Goal: Task Accomplishment & Management: Use online tool/utility

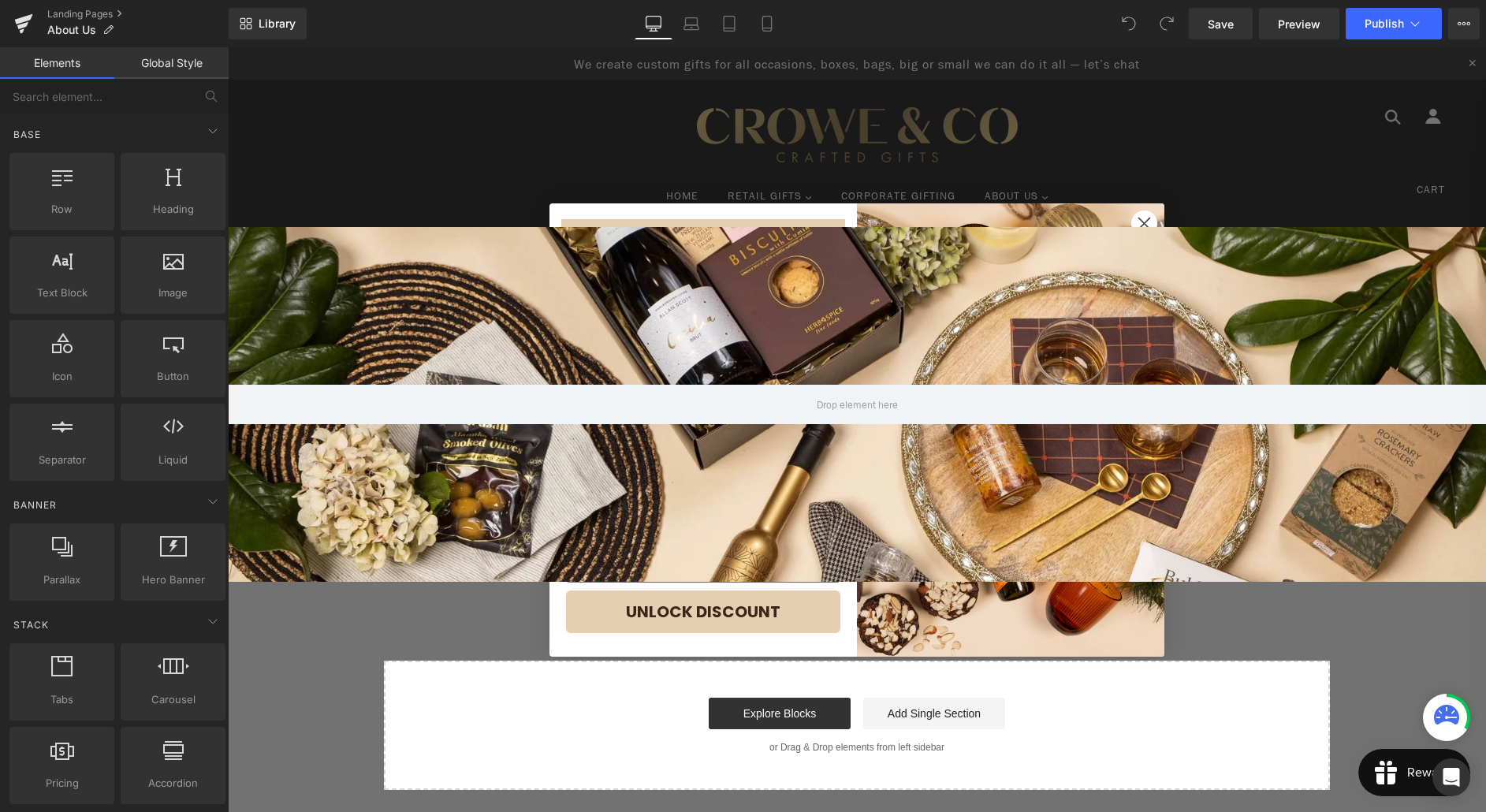
click at [1147, 216] on circle "Close dialog" at bounding box center [1144, 222] width 26 height 26
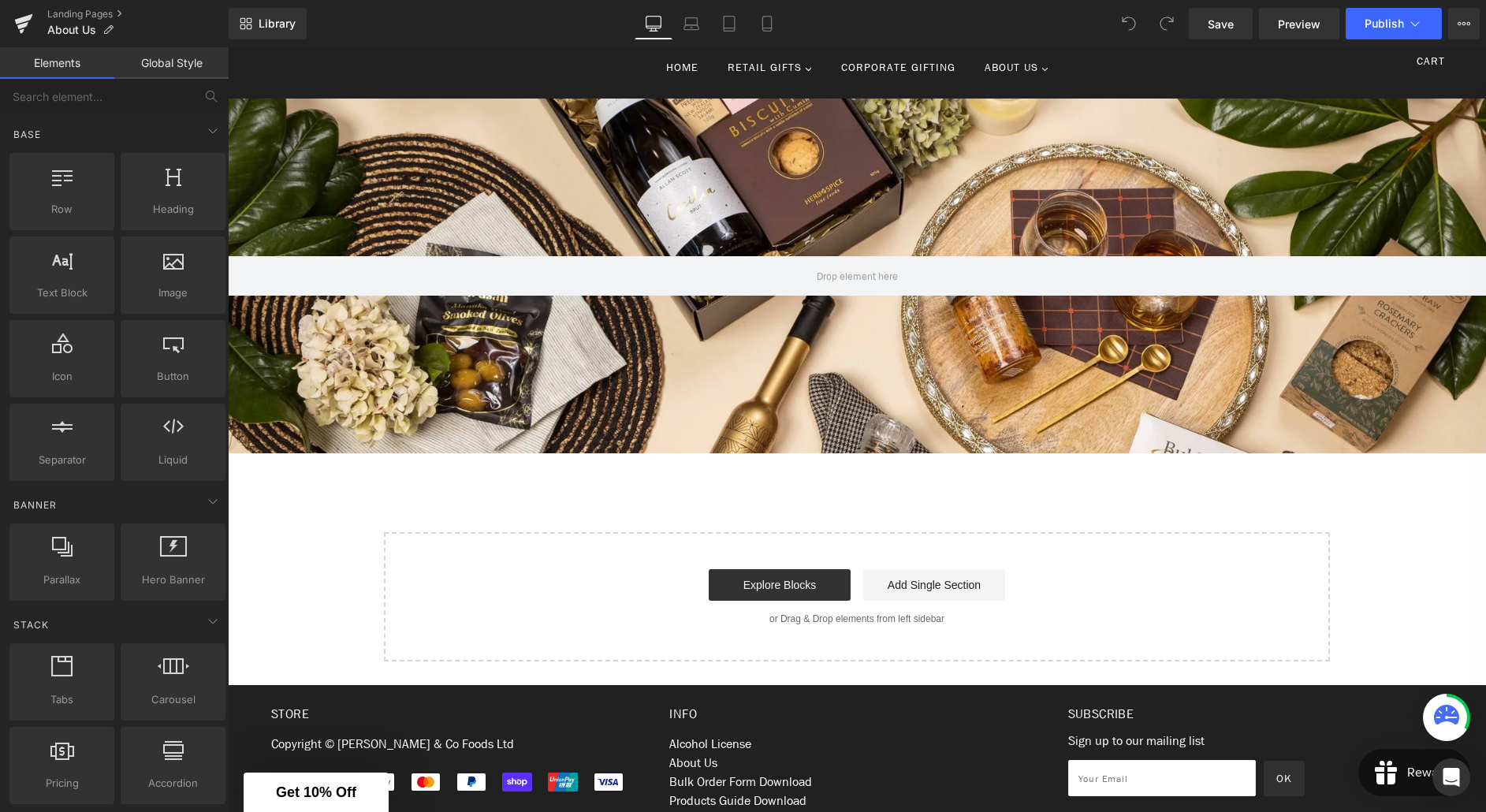
scroll to position [131, 0]
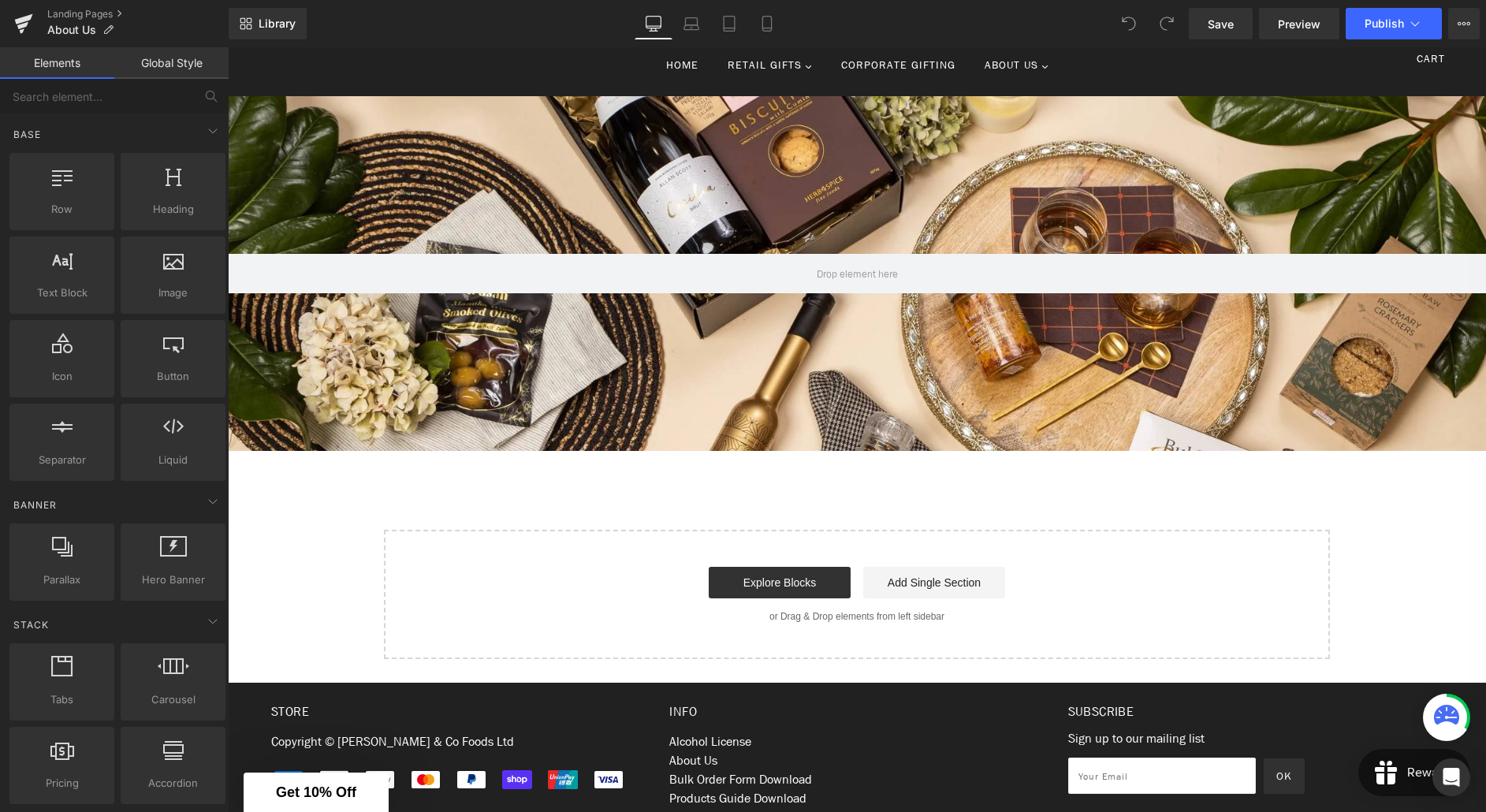
click at [839, 475] on div "Hero Banner Hero Banner Hero Banner Hero Banner ‹ › [GEOGRAPHIC_DATA] Select yo…" at bounding box center [856, 377] width 1258 height 563
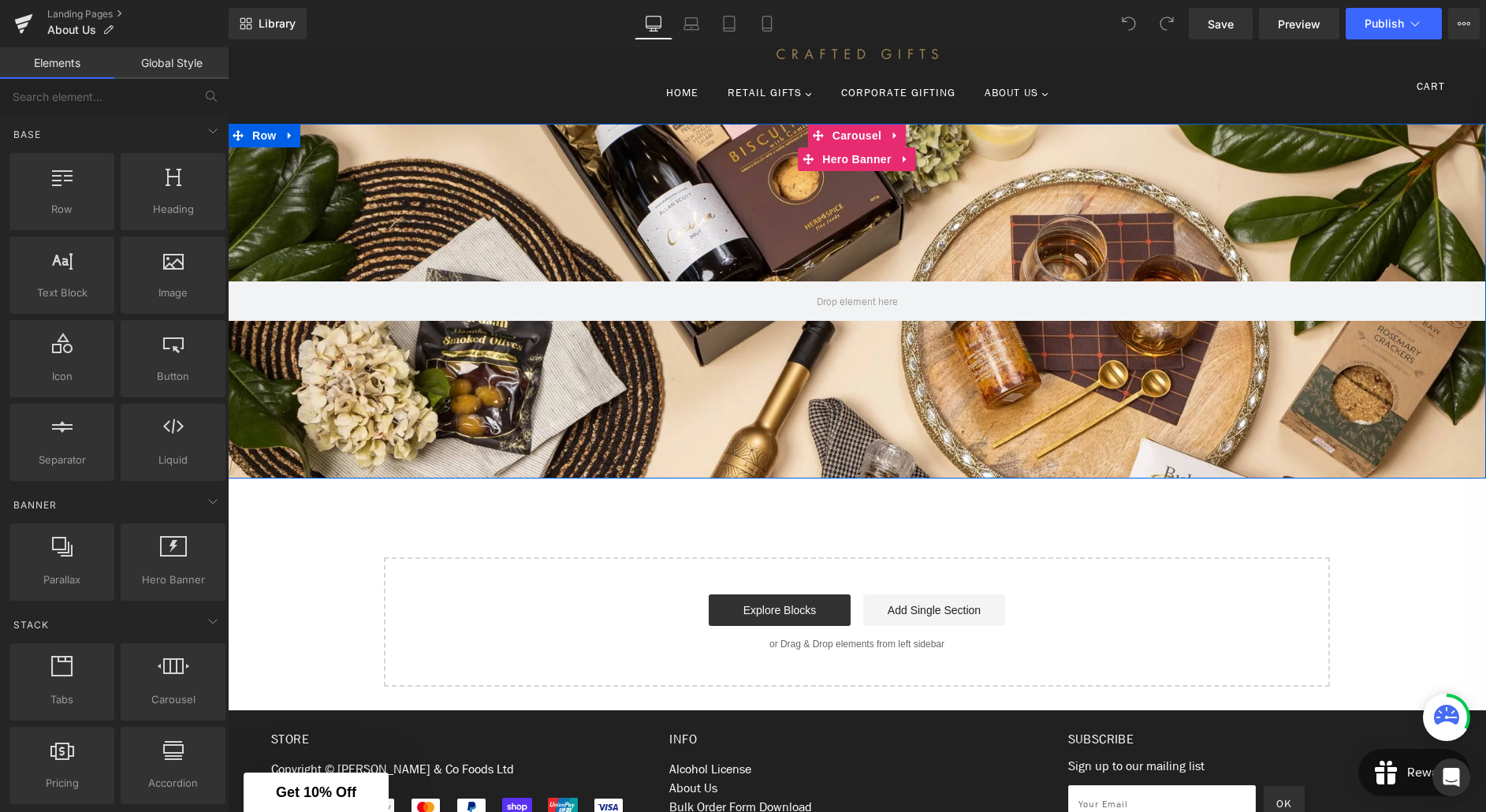
scroll to position [0, 0]
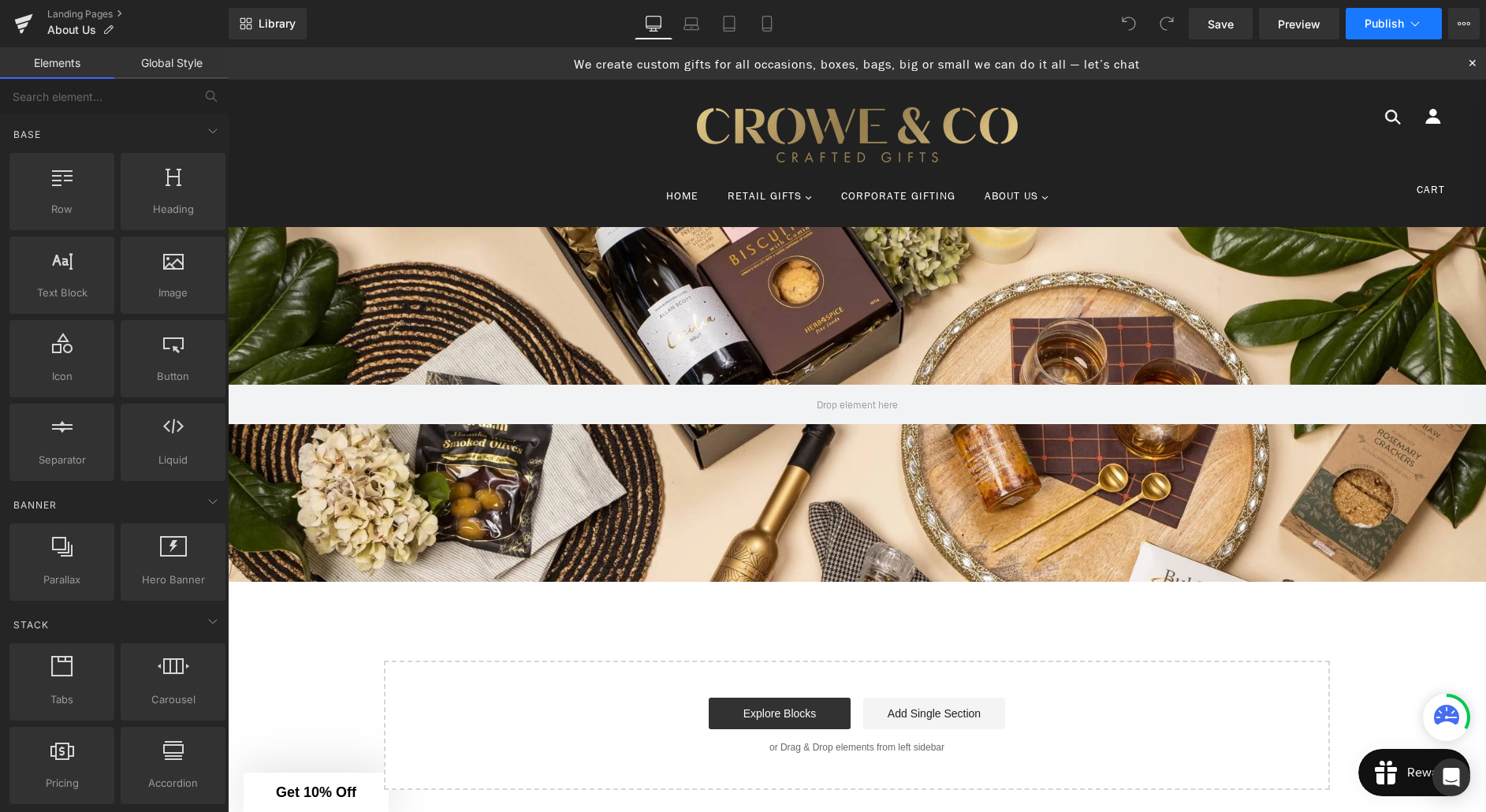
click at [1397, 23] on span "Publish" at bounding box center [1385, 23] width 39 height 13
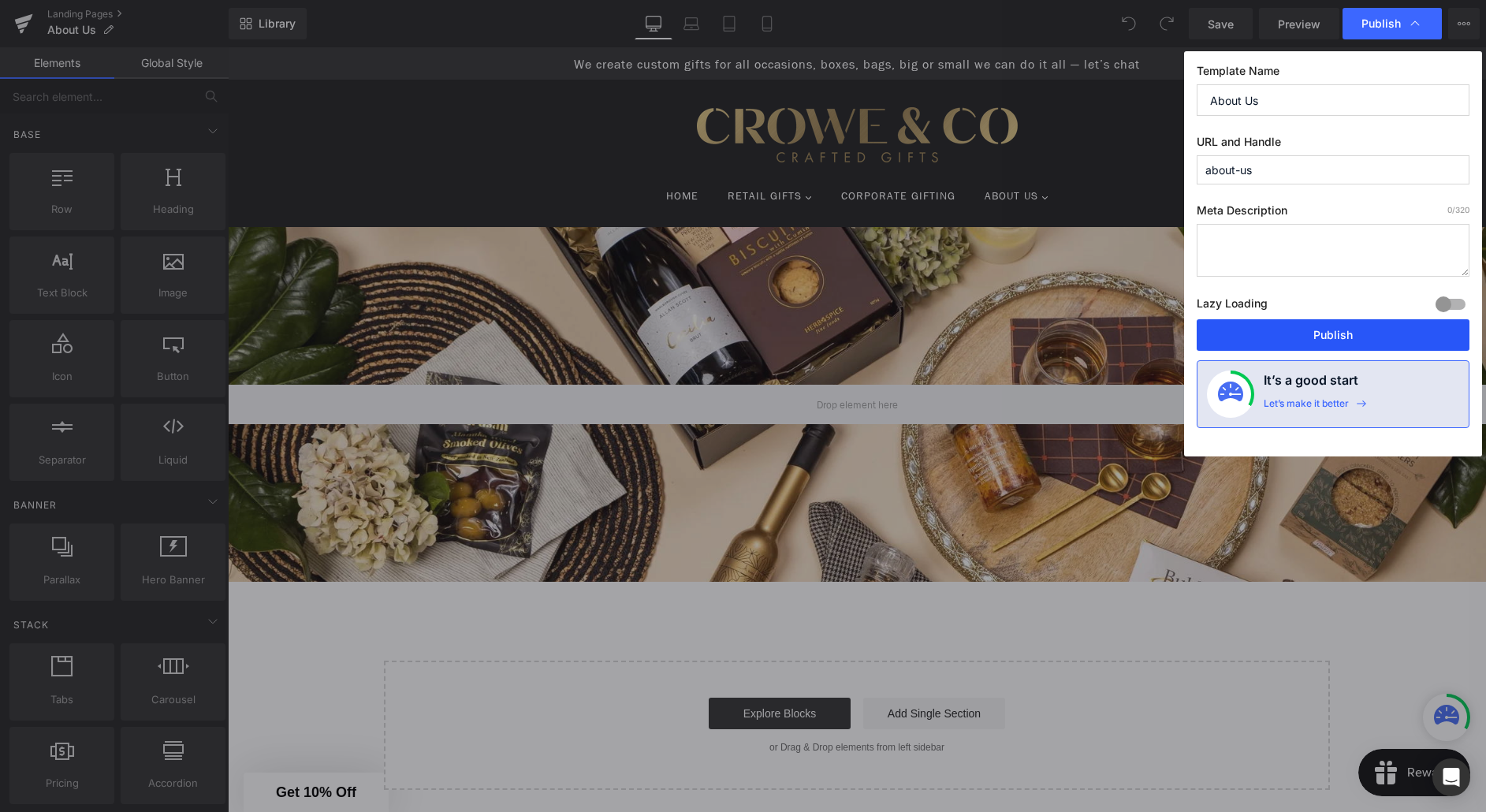
click at [1344, 347] on button "Publish" at bounding box center [1333, 335] width 273 height 32
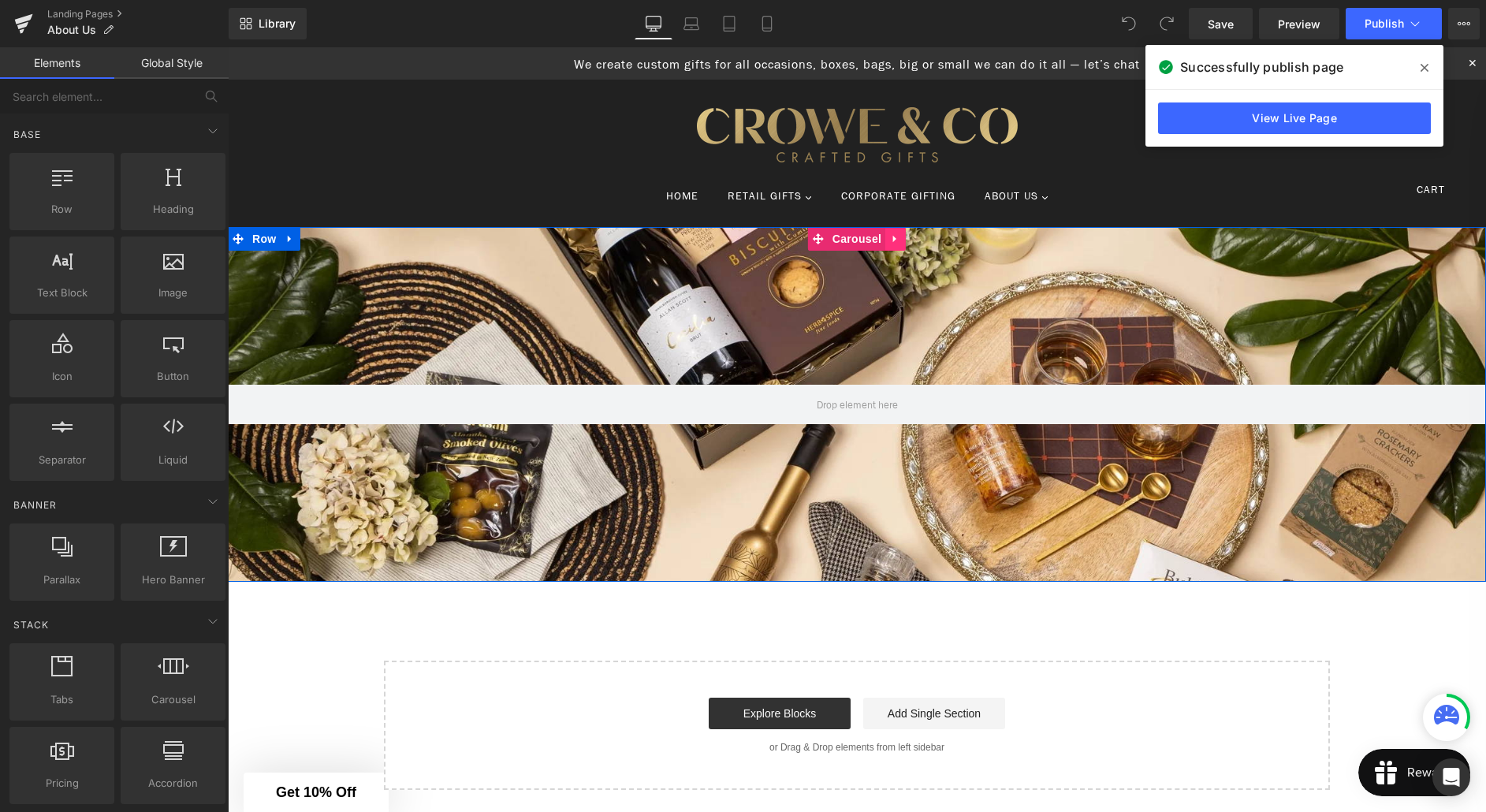
click at [893, 243] on icon at bounding box center [896, 239] width 11 height 12
click at [909, 240] on icon at bounding box center [906, 239] width 11 height 11
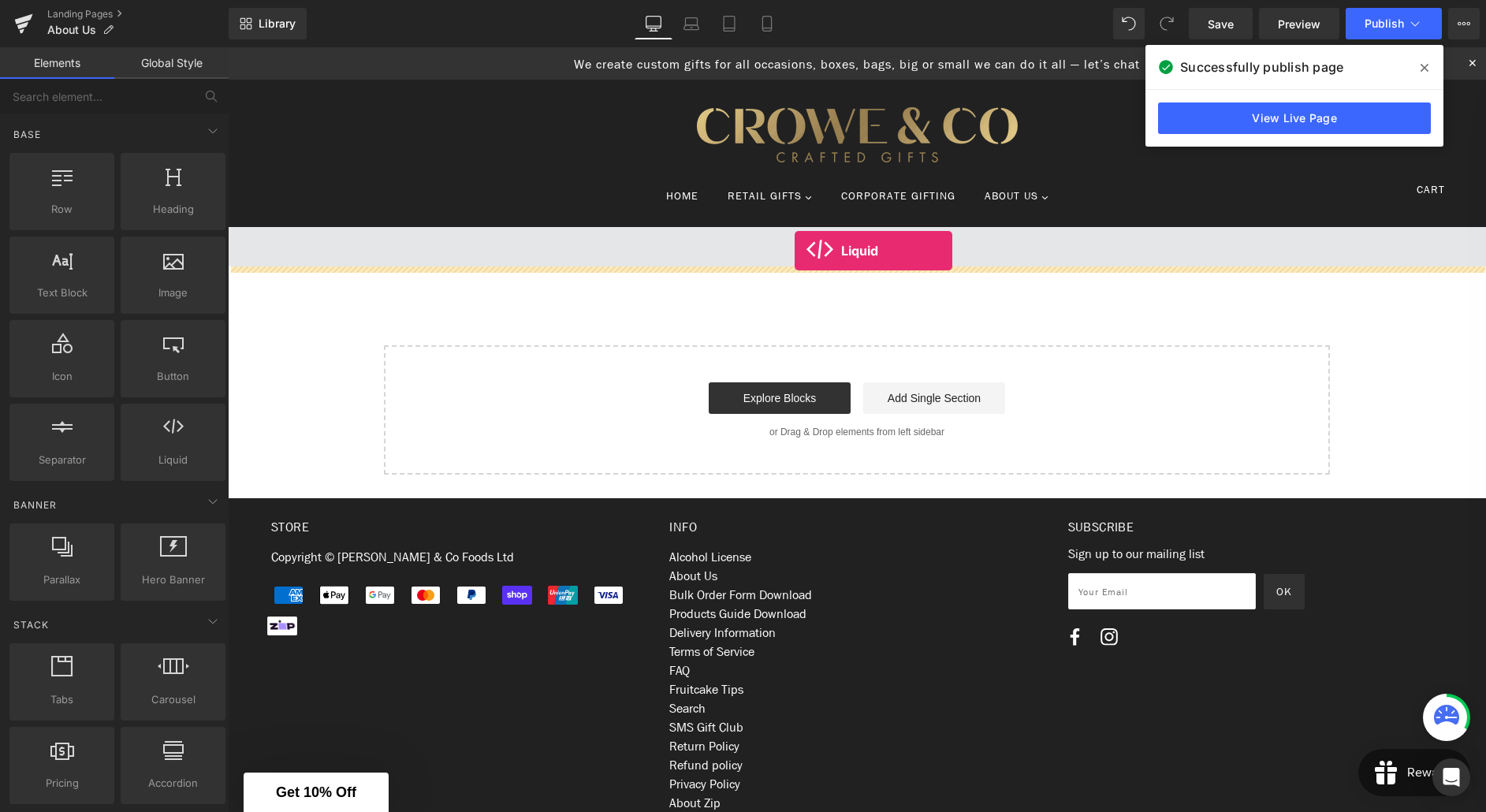
drag, startPoint x: 396, startPoint y: 480, endPoint x: 795, endPoint y: 251, distance: 460.0
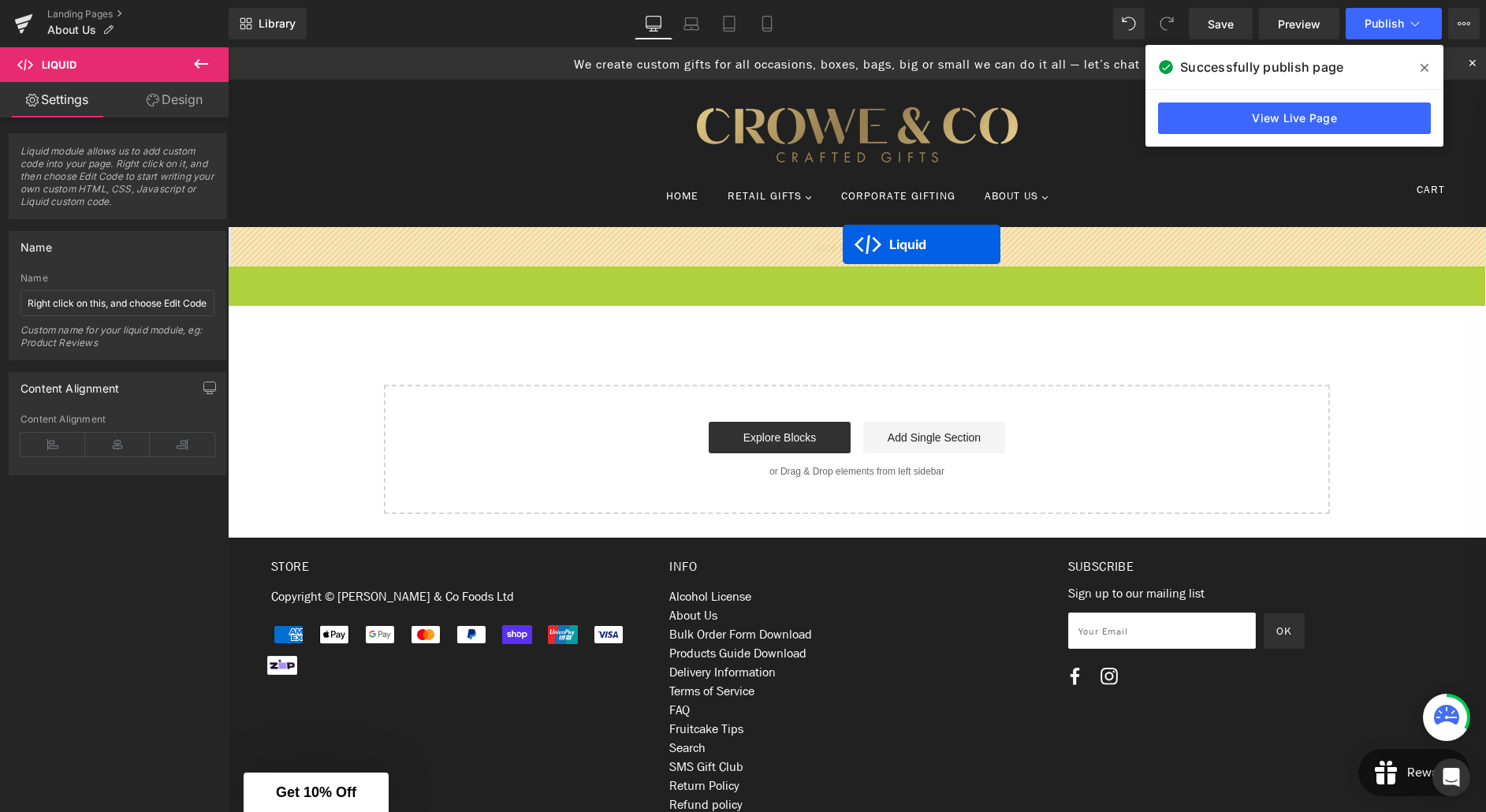
drag, startPoint x: 841, startPoint y: 280, endPoint x: 843, endPoint y: 245, distance: 35.1
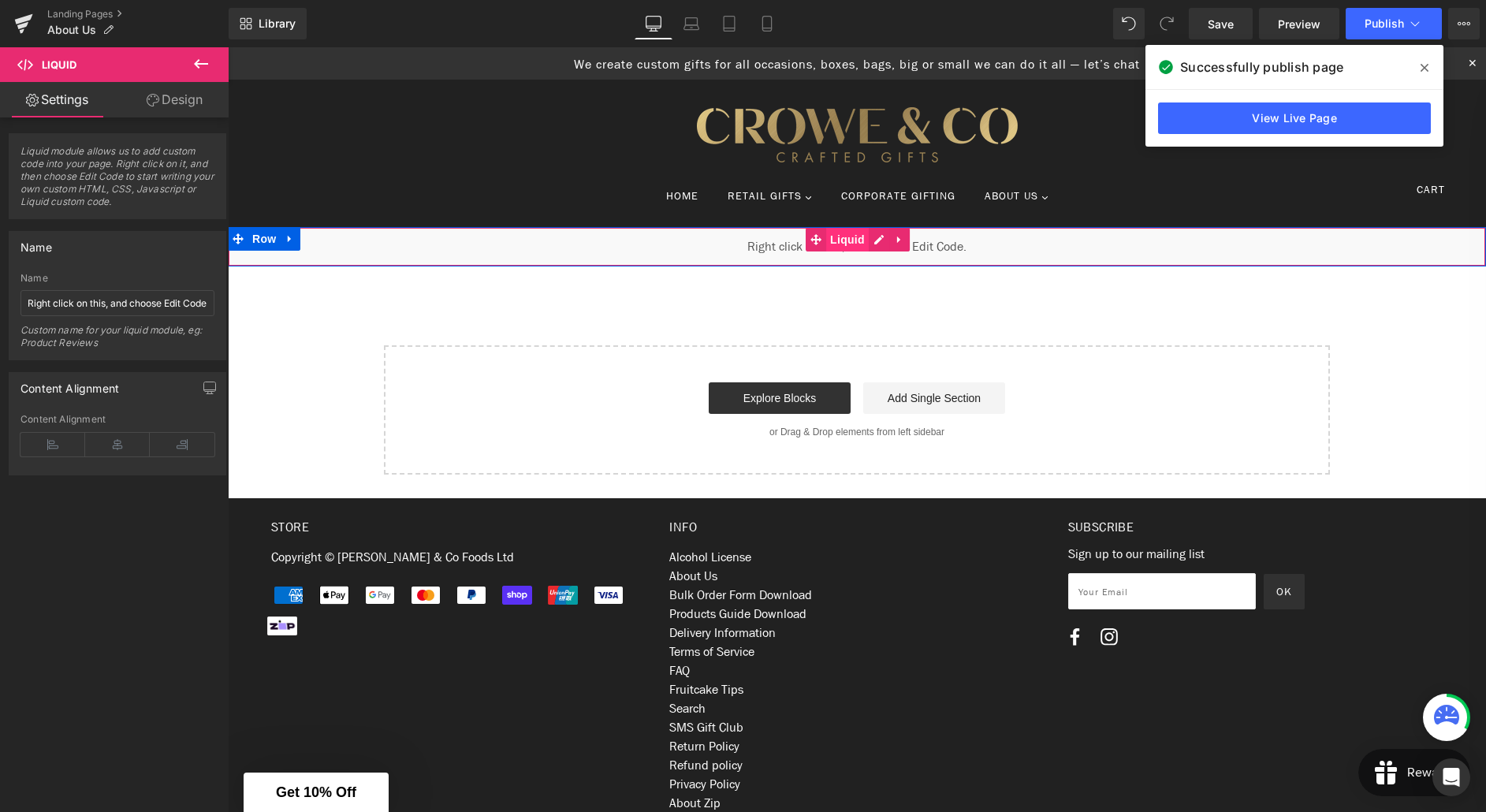
click at [837, 244] on span "Liquid" at bounding box center [848, 239] width 43 height 24
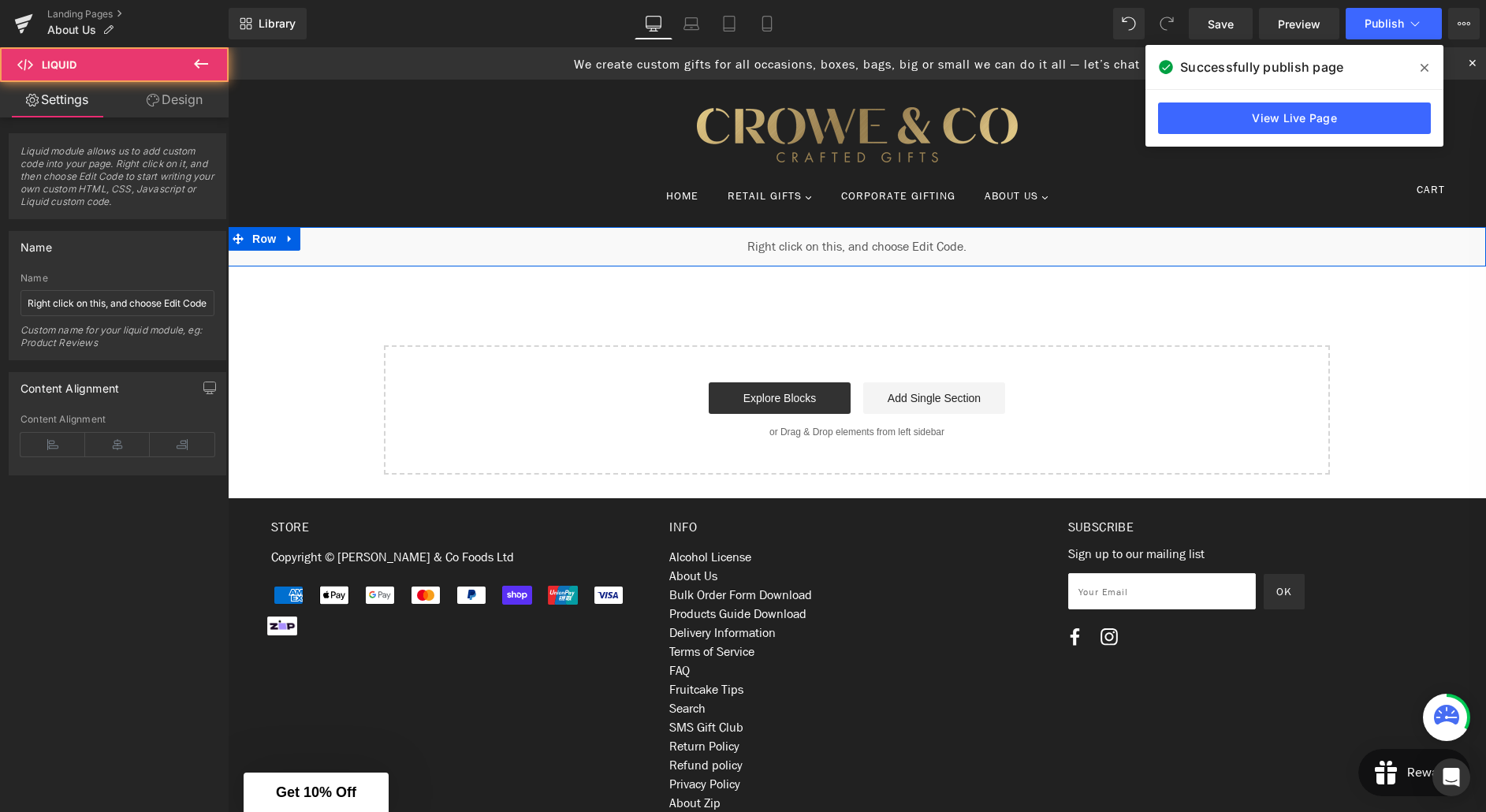
click at [601, 245] on div "Liquid" at bounding box center [856, 247] width 1258 height 39
click at [65, 18] on link "Landing Pages" at bounding box center [138, 14] width 181 height 13
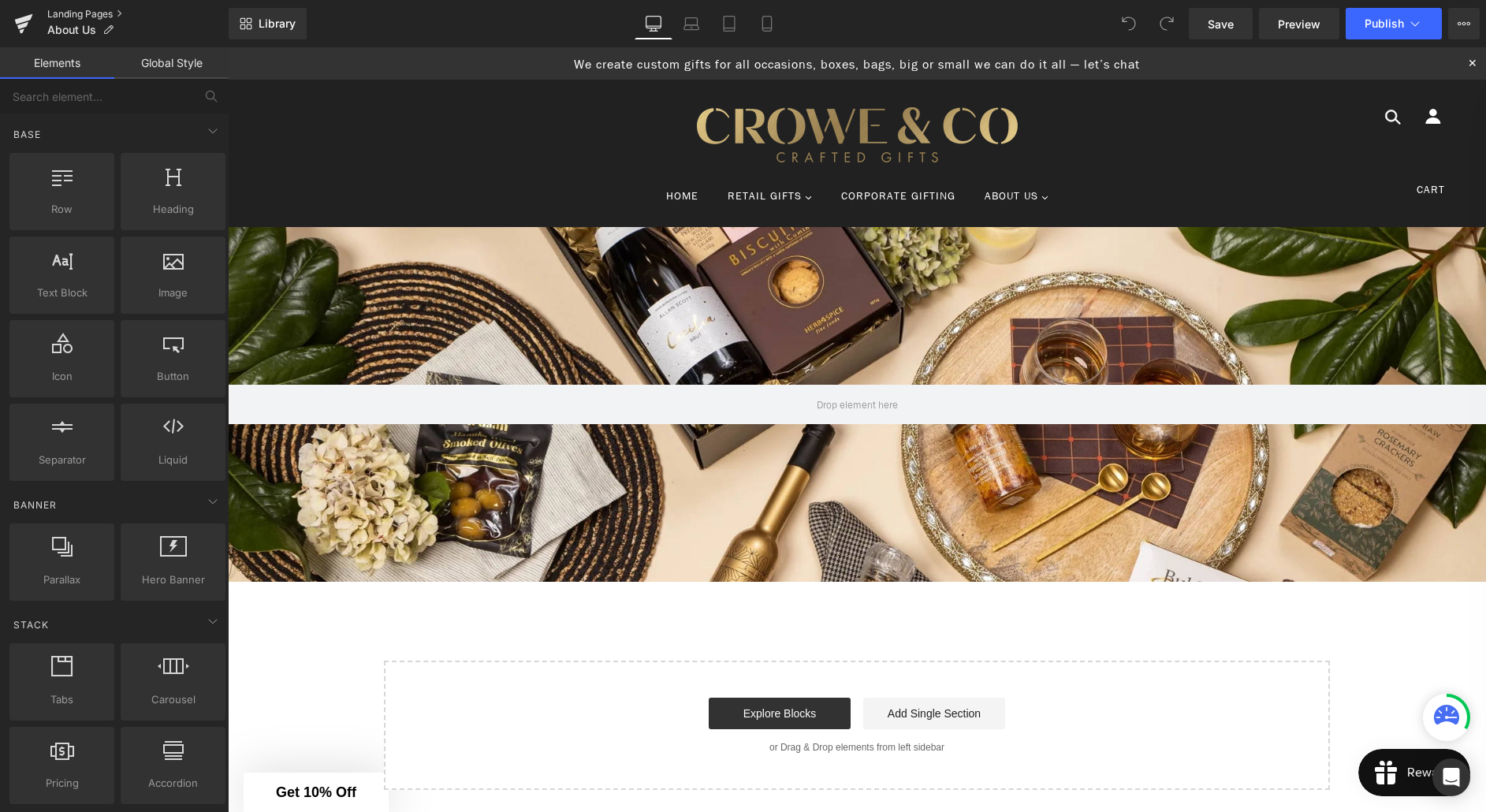
click at [80, 15] on link "Landing Pages" at bounding box center [138, 14] width 181 height 13
click at [909, 193] on span "Corporate Gifting" at bounding box center [898, 196] width 114 height 15
